Goal: Information Seeking & Learning: Learn about a topic

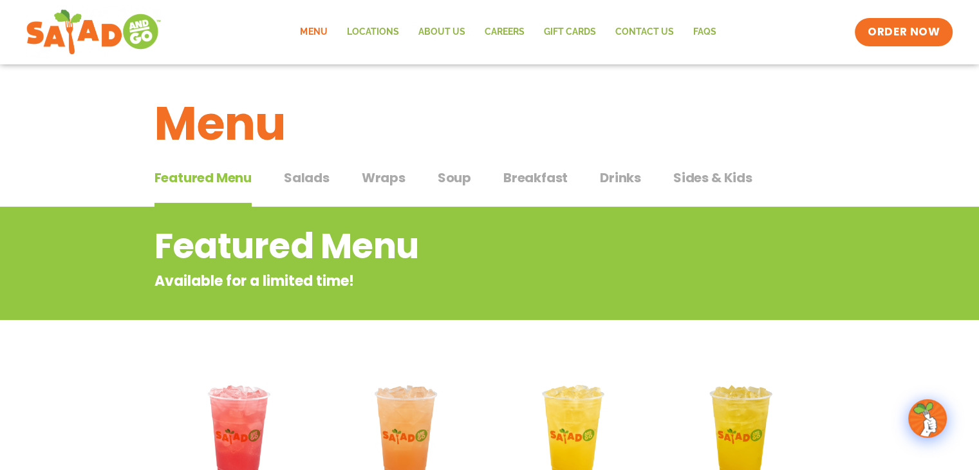
click at [451, 180] on span "Soup" at bounding box center [454, 177] width 33 height 19
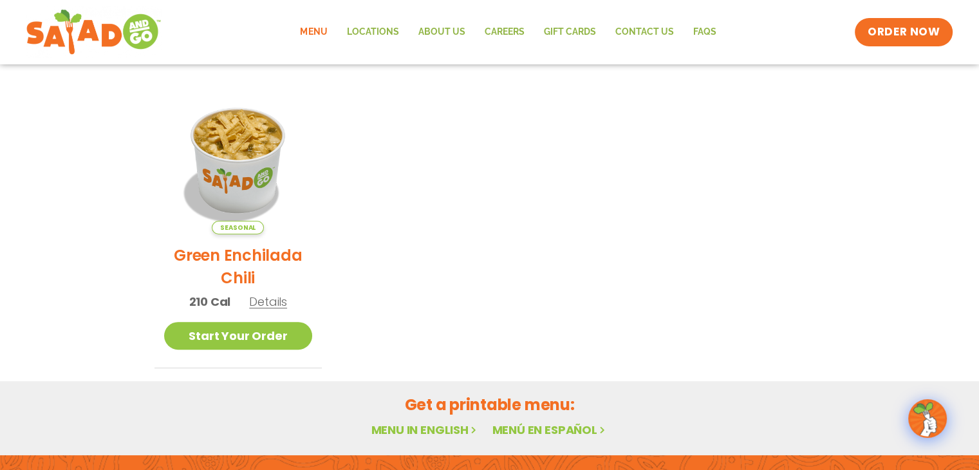
scroll to position [322, 0]
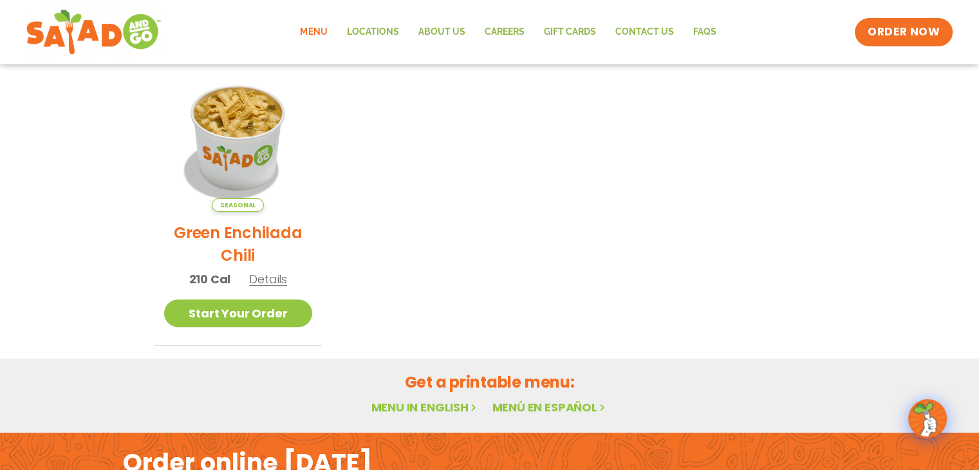
click at [194, 137] on img at bounding box center [238, 137] width 149 height 149
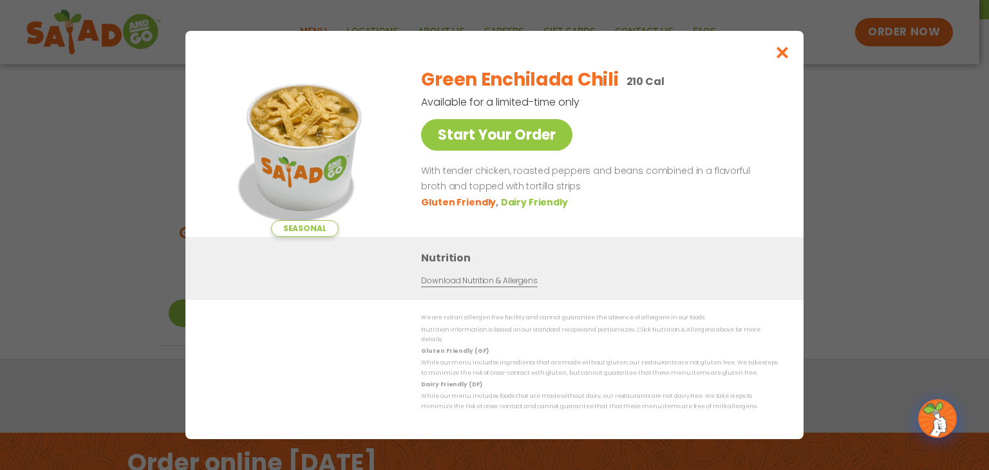
click at [543, 194] on p "With tender chicken, roasted peppers and beans combined in a flavorful broth an…" at bounding box center [596, 178] width 351 height 31
click at [302, 243] on div "Nutrition Download Nutrition & Allergens" at bounding box center [494, 268] width 618 height 63
click at [447, 287] on link "Download Nutrition & Allergens" at bounding box center [479, 281] width 116 height 12
click at [307, 163] on img at bounding box center [304, 147] width 180 height 180
click at [311, 243] on div "Nutrition Download Nutrition & Allergens" at bounding box center [494, 268] width 618 height 63
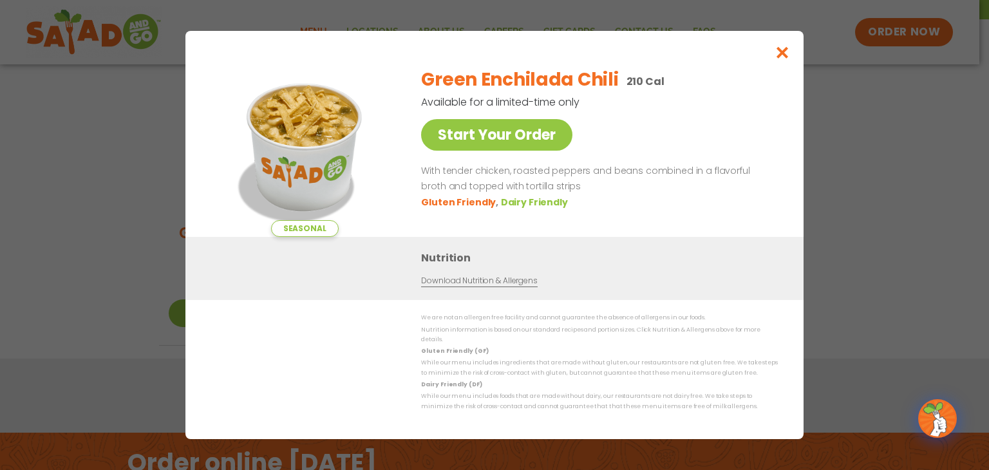
click at [327, 146] on img at bounding box center [304, 147] width 180 height 180
drag, startPoint x: 865, startPoint y: 266, endPoint x: 889, endPoint y: 264, distance: 24.0
click at [870, 267] on div "Seasonal Start Your Order Green Enchilada Chili 210 Cal Available for a limited…" at bounding box center [494, 235] width 989 height 470
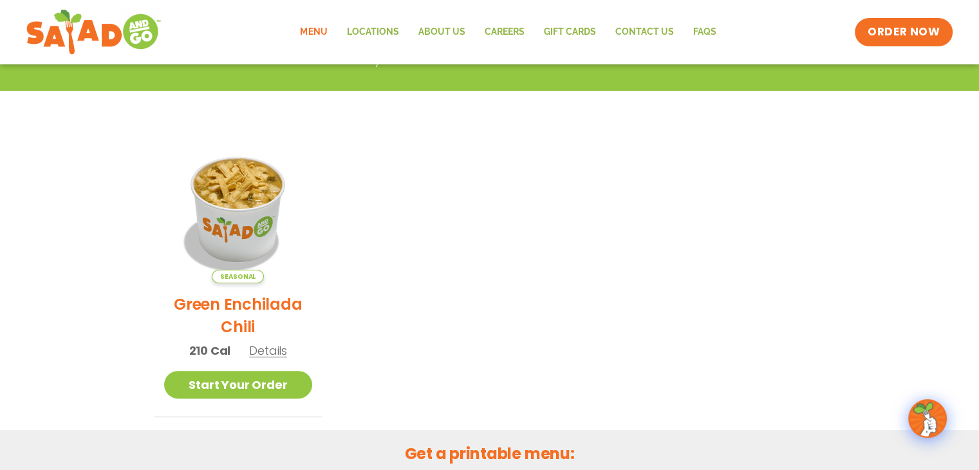
scroll to position [335, 0]
